Goal: Transaction & Acquisition: Purchase product/service

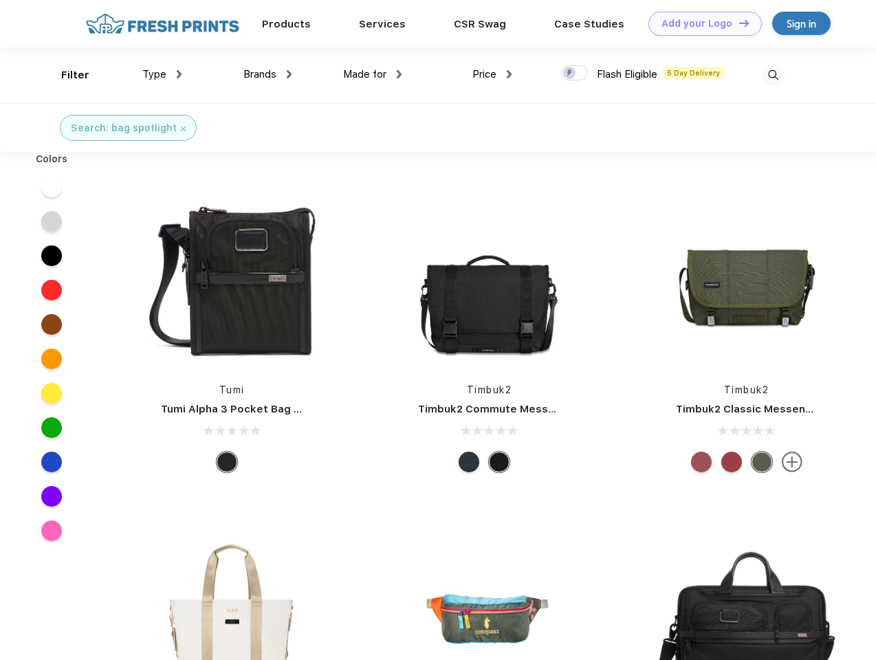
click at [700, 23] on link "Add your Logo Design Tool" at bounding box center [704, 24] width 113 height 24
click at [0, 0] on div "Design Tool" at bounding box center [0, 0] width 0 height 0
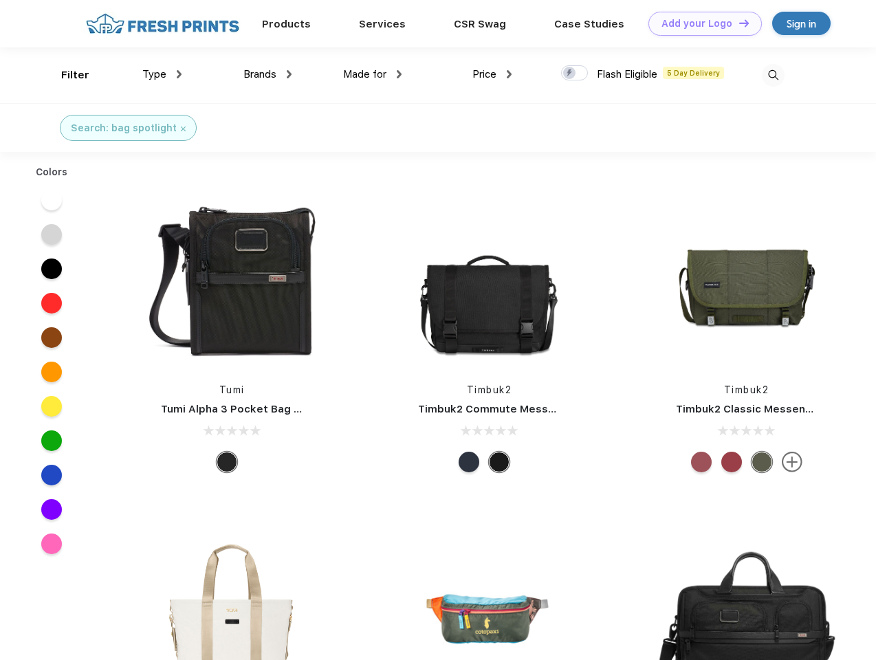
click at [738, 23] on link "Add your Logo Design Tool" at bounding box center [704, 24] width 113 height 24
click at [66, 75] on div "Filter" at bounding box center [75, 75] width 28 height 16
click at [162, 74] on span "Type" at bounding box center [154, 74] width 24 height 12
click at [267, 74] on span "Brands" at bounding box center [259, 74] width 33 height 12
click at [373, 74] on span "Made for" at bounding box center [364, 74] width 43 height 12
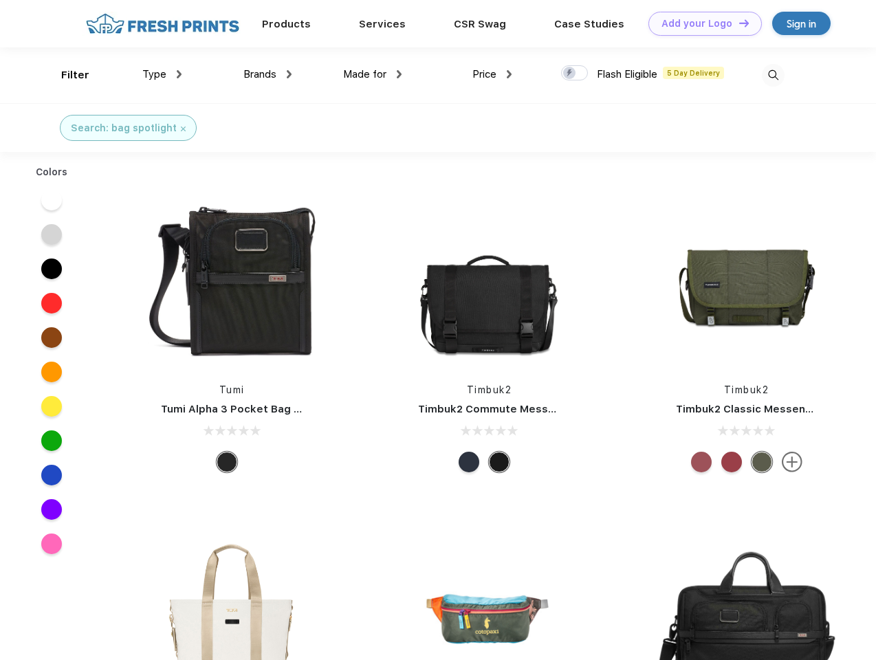
click at [492, 74] on span "Price" at bounding box center [484, 74] width 24 height 12
click at [575, 74] on div at bounding box center [574, 72] width 27 height 15
click at [570, 74] on input "checkbox" at bounding box center [565, 69] width 9 height 9
click at [773, 75] on img at bounding box center [773, 75] width 23 height 23
